Goal: Transaction & Acquisition: Purchase product/service

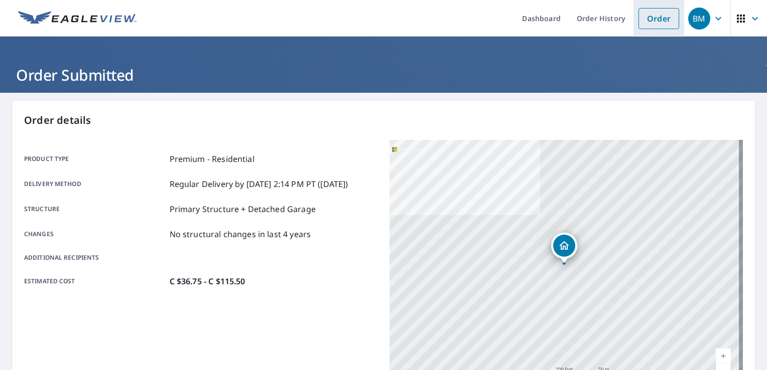
click at [641, 18] on link "Order" at bounding box center [659, 18] width 41 height 21
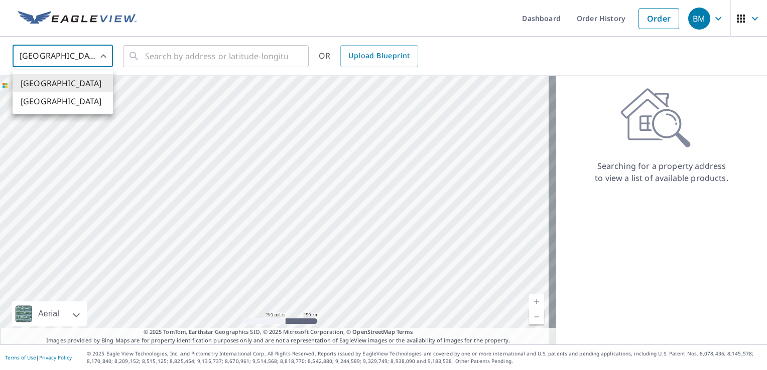
click at [56, 48] on body "BM BM Dashboard Order History Order BM United States US ​ ​ OR Upload Blueprint…" at bounding box center [383, 185] width 767 height 370
click at [50, 97] on li "Canada" at bounding box center [63, 101] width 100 height 18
type input "CA"
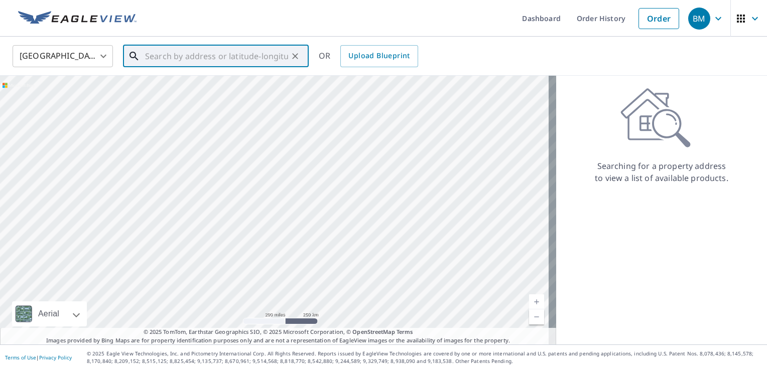
click at [185, 64] on input "text" at bounding box center [216, 56] width 143 height 28
paste input "90 Huron Street SouthDevon AB T9G 1S2"
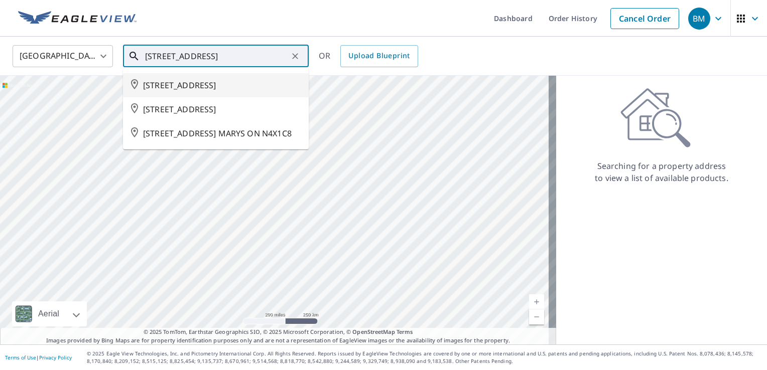
click at [214, 84] on span "90 HURON ST S DEVON AB T9G1S2" at bounding box center [222, 85] width 158 height 12
type input "90 HURON ST S DEVON AB T9G1S2"
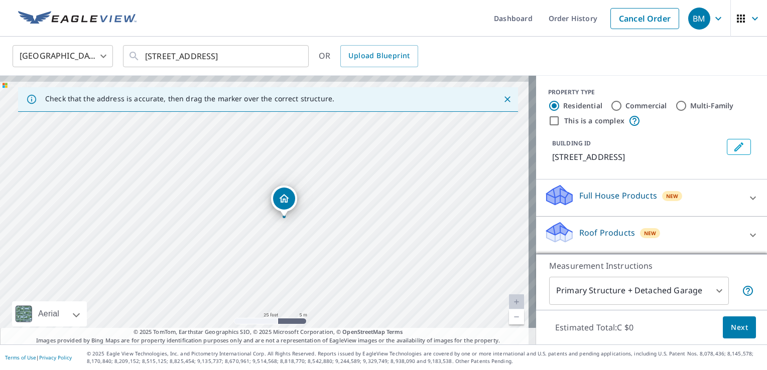
drag, startPoint x: 310, startPoint y: 200, endPoint x: 330, endPoint y: 208, distance: 21.2
click at [330, 208] on div "90 HURON ST S DEVON AB T9G1S2" at bounding box center [268, 210] width 536 height 269
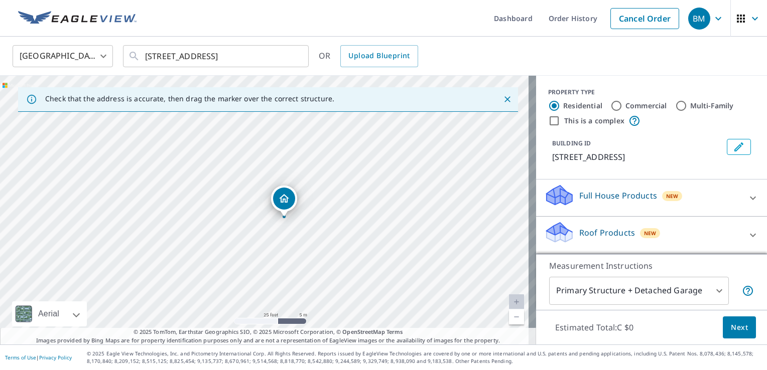
scroll to position [46, 0]
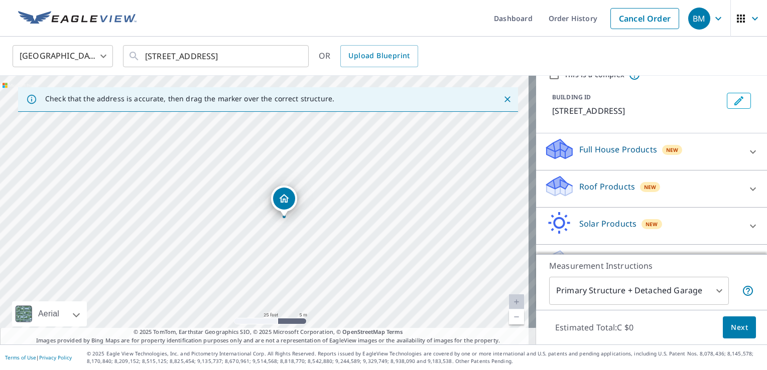
click at [579, 146] on p "Full House Products" at bounding box center [618, 150] width 78 height 12
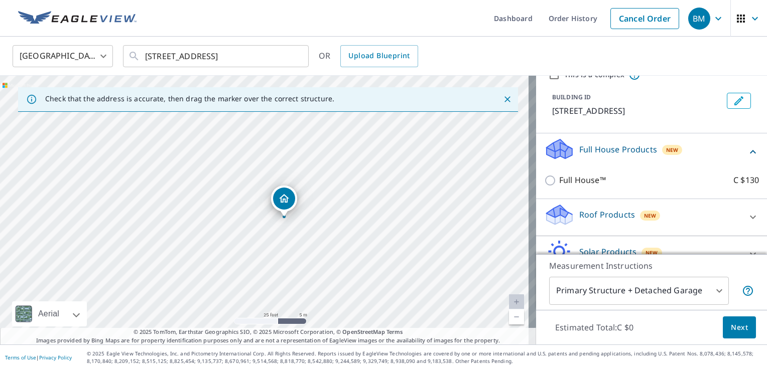
click at [579, 217] on p "Roof Products" at bounding box center [607, 215] width 56 height 12
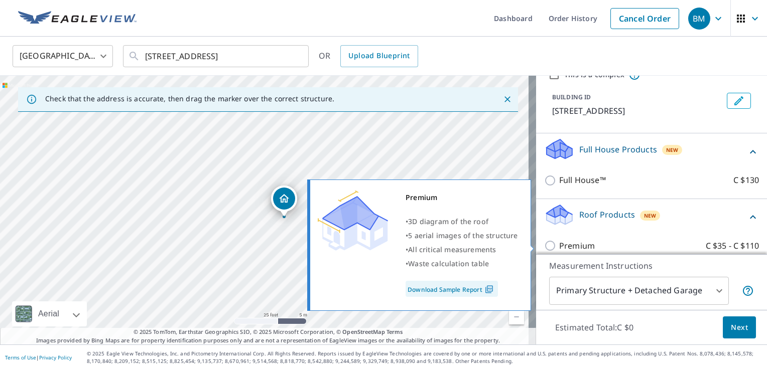
click at [571, 240] on p "Premium" at bounding box center [577, 246] width 36 height 13
click at [559, 240] on input "Premium C $35 - C $110" at bounding box center [551, 246] width 15 height 12
checkbox input "true"
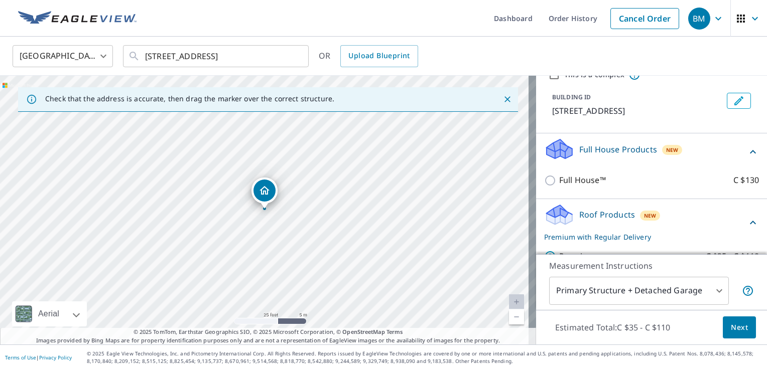
scroll to position [82, 0]
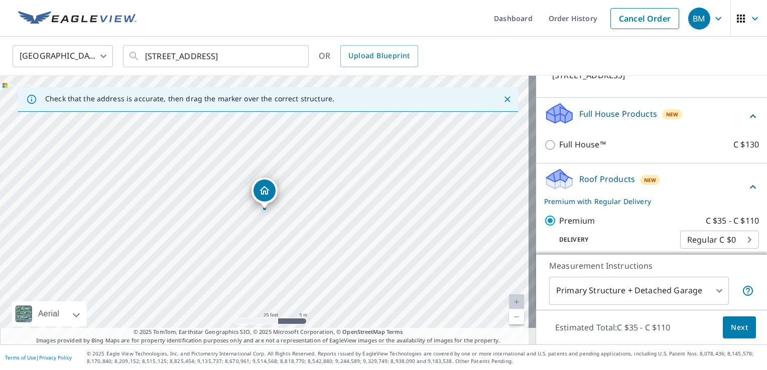
click at [732, 318] on button "Next" at bounding box center [739, 328] width 33 height 23
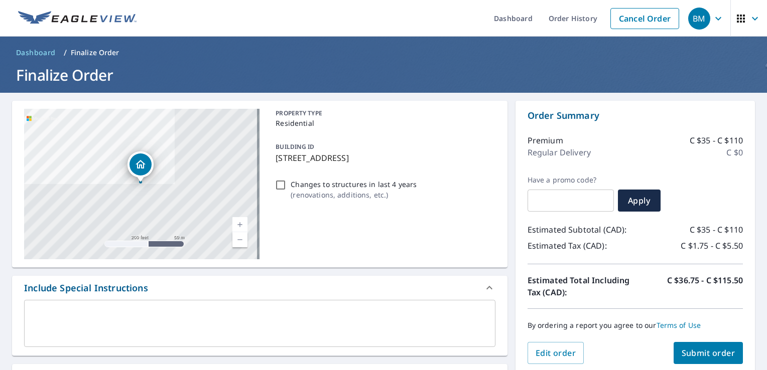
click at [722, 364] on div "Order Summary Premium C $35 - C $110 Regular Delivery C $0 Have a promo code? ​…" at bounding box center [635, 237] width 239 height 272
click at [722, 361] on button "Submit order" at bounding box center [709, 353] width 70 height 22
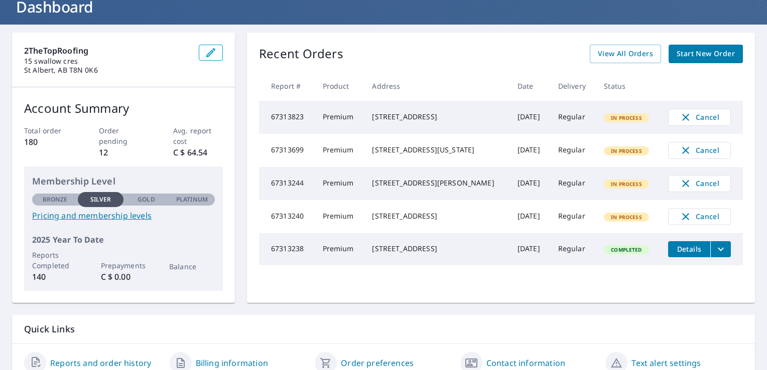
scroll to position [68, 0]
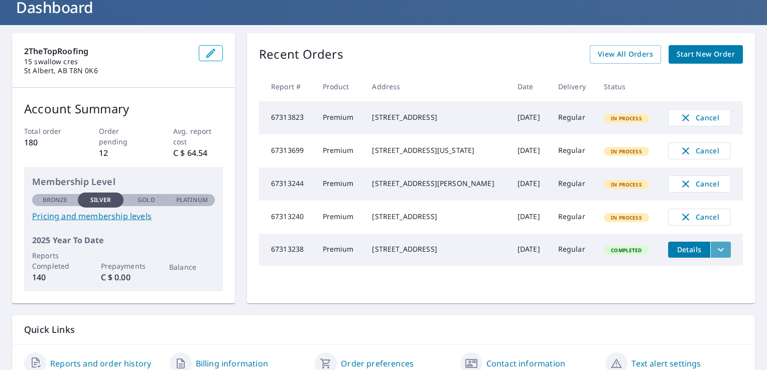
click at [715, 256] on icon "filesDropdownBtn-67313238" at bounding box center [721, 250] width 12 height 12
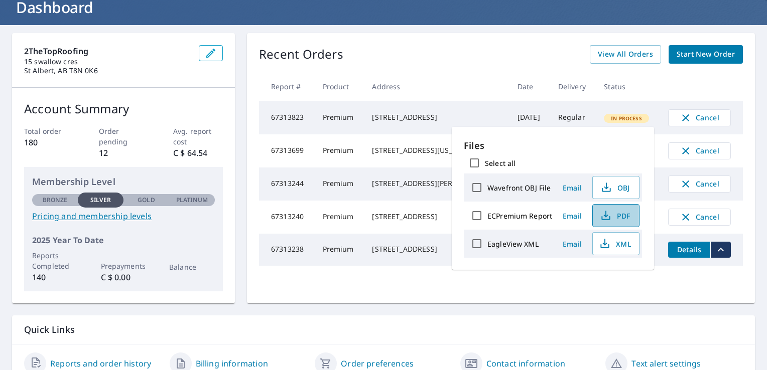
click at [618, 208] on button "PDF" at bounding box center [615, 215] width 47 height 23
click at [618, 219] on span "PDF" at bounding box center [615, 216] width 32 height 12
click at [368, 61] on div "Recent Orders View All Orders Start New Order" at bounding box center [501, 54] width 484 height 19
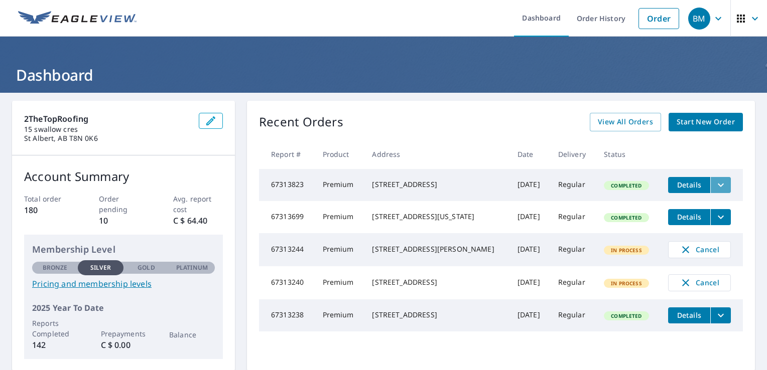
click at [715, 179] on icon "filesDropdownBtn-67313823" at bounding box center [721, 185] width 12 height 12
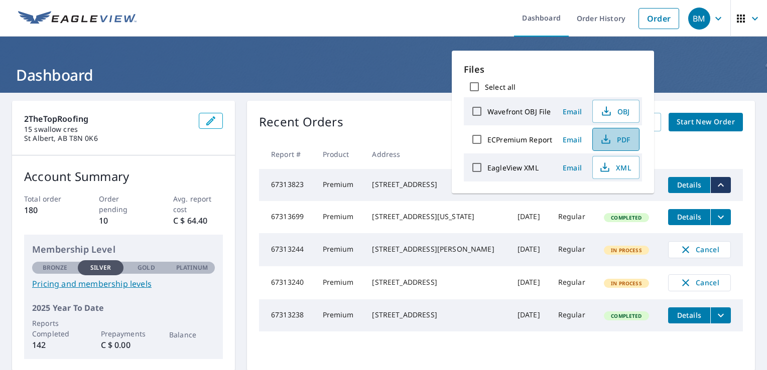
click at [616, 138] on span "PDF" at bounding box center [615, 140] width 32 height 12
click at [339, 54] on header "Dashboard" at bounding box center [383, 65] width 767 height 56
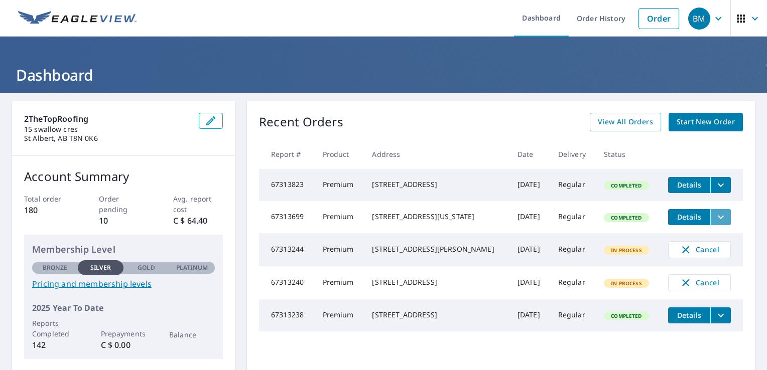
click at [715, 223] on icon "filesDropdownBtn-67313699" at bounding box center [721, 217] width 12 height 12
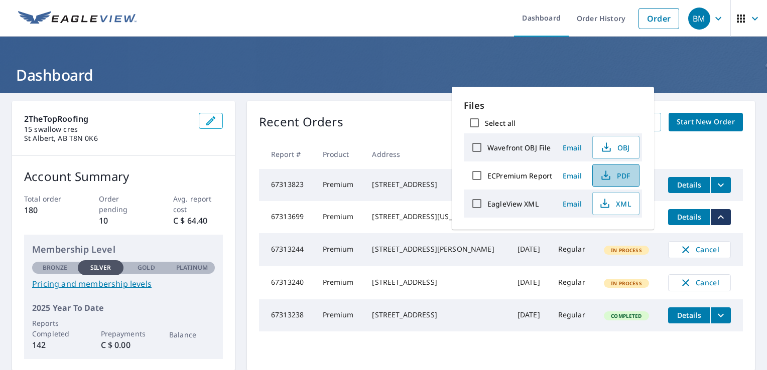
click at [618, 172] on span "PDF" at bounding box center [615, 176] width 32 height 12
click at [384, 112] on div "Recent Orders View All Orders Start New Order Report # Product Address Date Del…" at bounding box center [501, 236] width 508 height 271
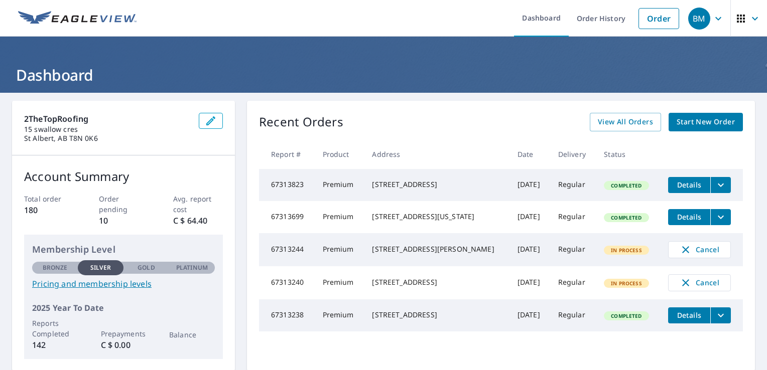
scroll to position [46, 0]
